Goal: Task Accomplishment & Management: Complete application form

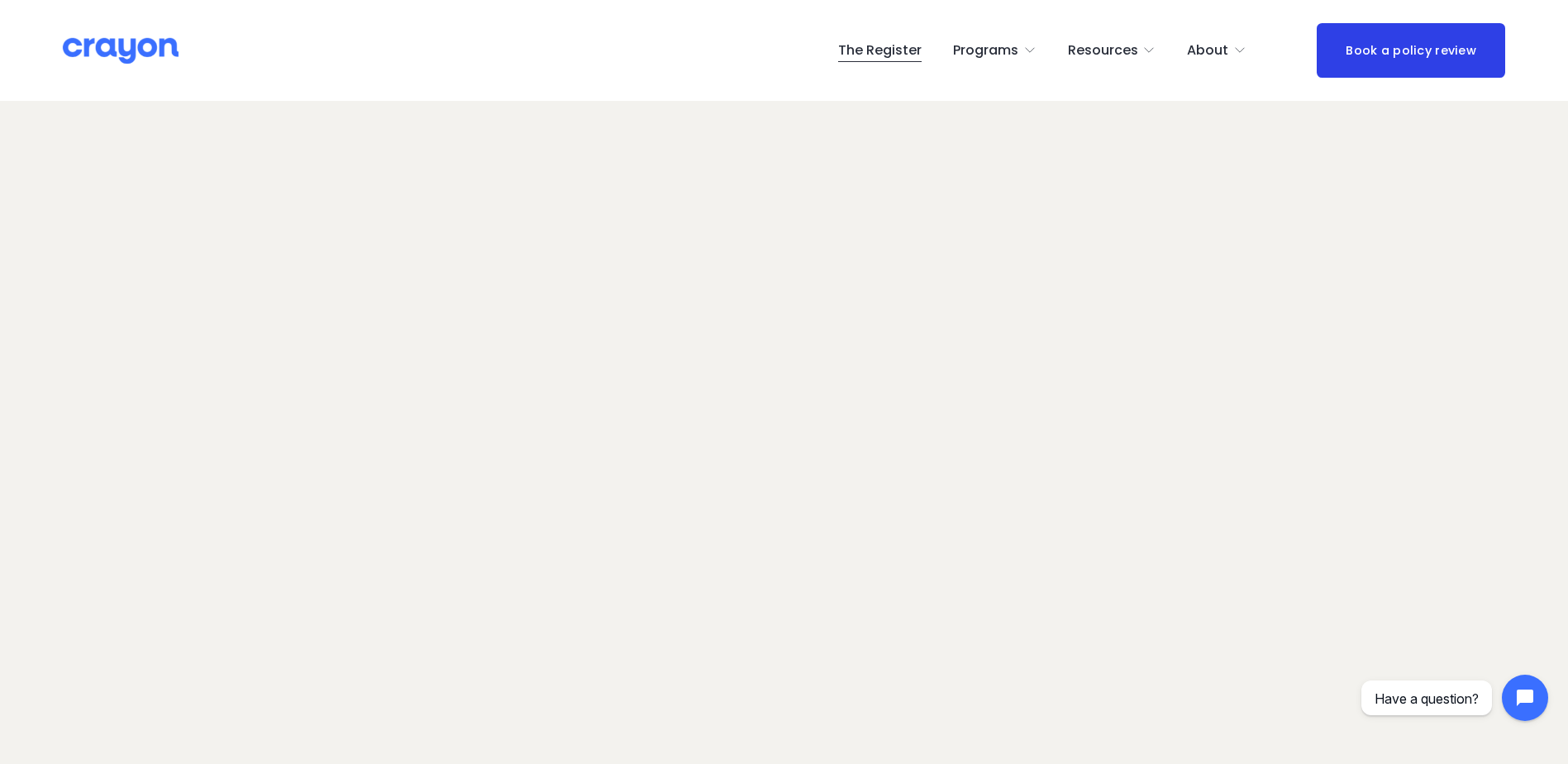
click at [765, 67] on div "The Register Programs Pulse: Annual Financial Health Check" at bounding box center [784, 49] width 1443 height 54
click at [892, 57] on link "The Register" at bounding box center [880, 50] width 84 height 27
